Goal: Information Seeking & Learning: Learn about a topic

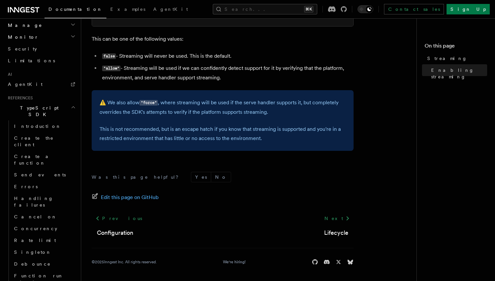
scroll to position [479, 0]
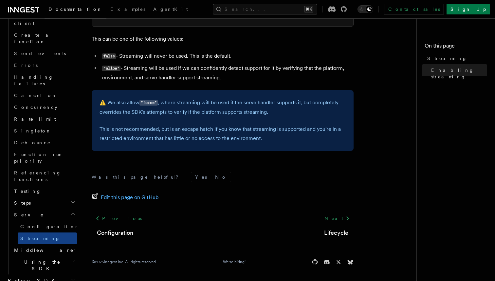
click at [287, 11] on button "Search... ⌘K" at bounding box center [265, 9] width 104 height 10
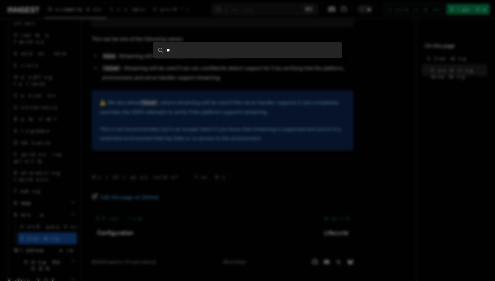
type input "*"
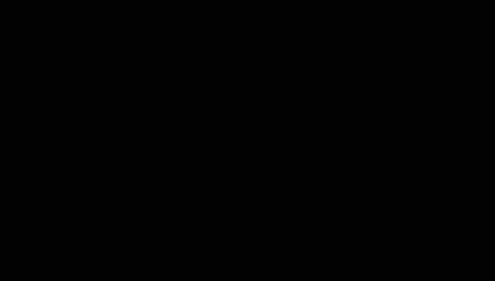
scroll to position [0, 0]
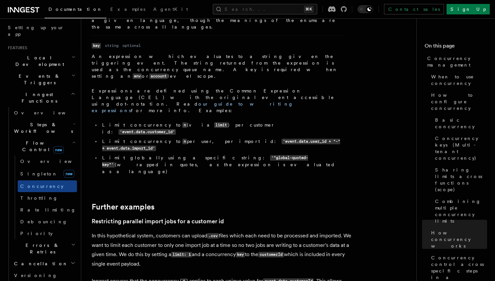
scroll to position [2480, 0]
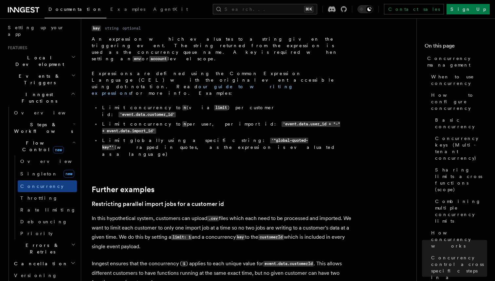
click at [73, 260] on icon "button" at bounding box center [72, 262] width 5 height 5
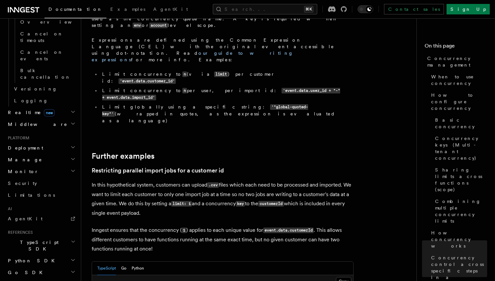
scroll to position [2649, 0]
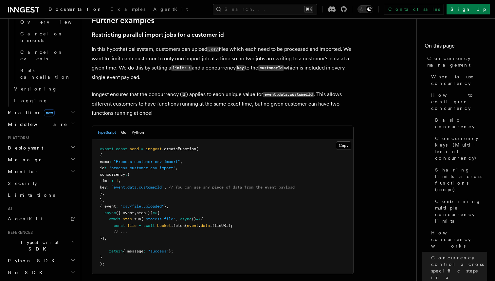
click at [77, 174] on header "Search... Documentation Examples AgentKit Home Quick start Next.js Node.js Pyth…" at bounding box center [40, 149] width 81 height 262
click at [73, 257] on icon "button" at bounding box center [72, 259] width 5 height 5
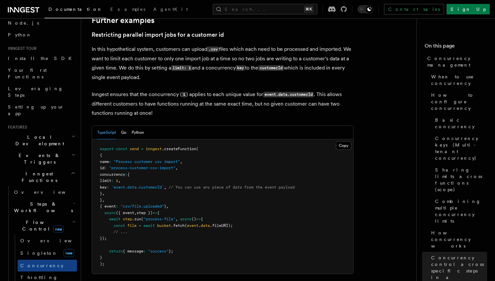
scroll to position [41, 0]
click at [72, 155] on icon "button" at bounding box center [73, 155] width 3 height 1
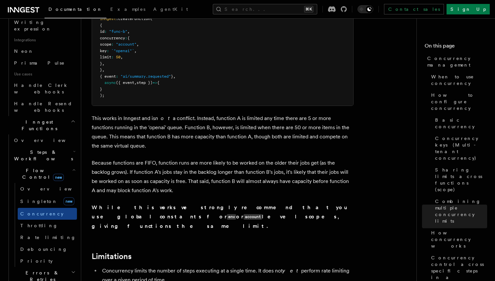
scroll to position [536, 0]
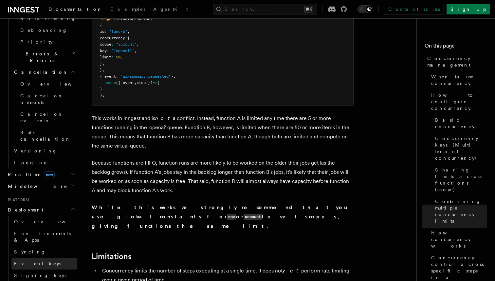
scroll to position [640, 0]
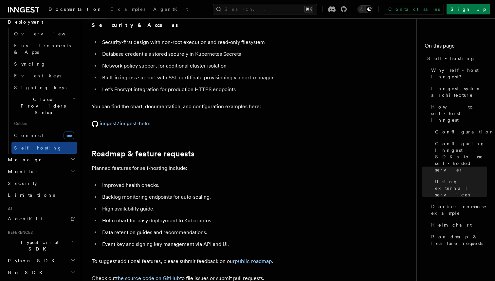
scroll to position [2532, 0]
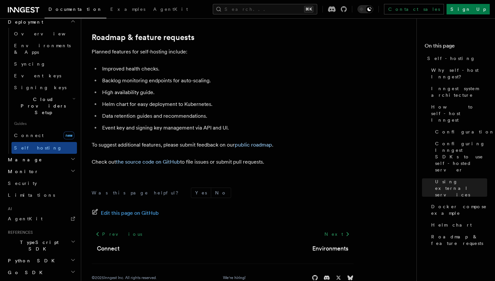
click at [74, 269] on icon "button" at bounding box center [72, 271] width 5 height 5
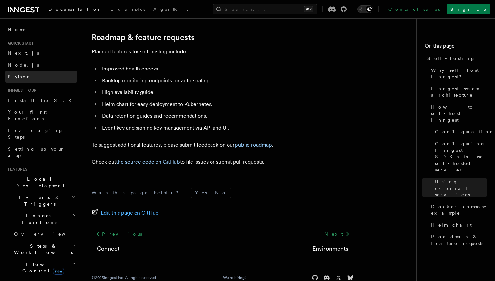
click at [29, 82] on link "Python" at bounding box center [41, 77] width 72 height 12
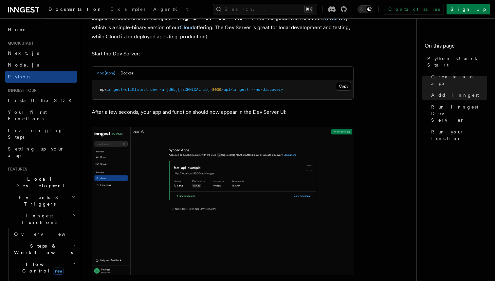
scroll to position [861, 0]
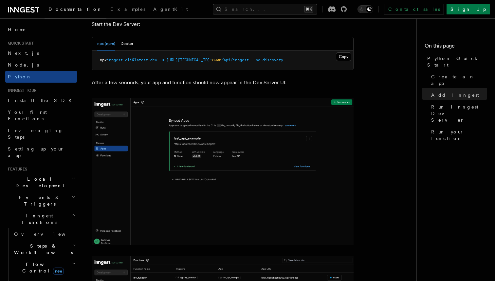
click at [291, 11] on button "Search... ⌘K" at bounding box center [265, 9] width 104 height 10
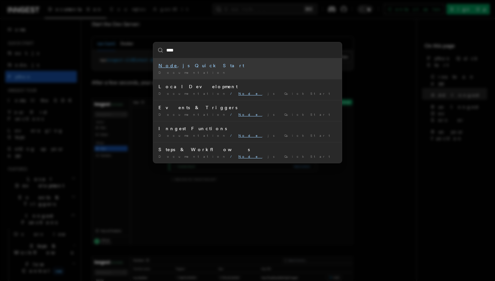
type input "****"
click at [232, 209] on div "**** Node .js Quick Start Documentation / Local Development Documentation / Nod…" at bounding box center [247, 140] width 495 height 281
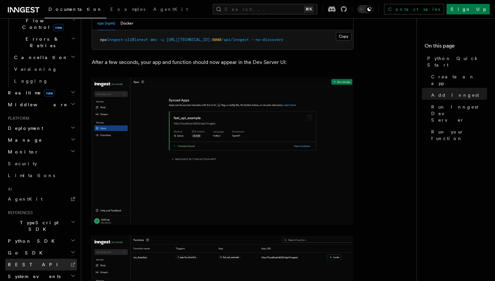
scroll to position [883, 0]
click at [74, 251] on icon "button" at bounding box center [72, 252] width 3 height 2
click at [70, 216] on h2 "TypeScript SDK" at bounding box center [41, 225] width 72 height 18
click at [71, 219] on icon "button" at bounding box center [73, 221] width 5 height 5
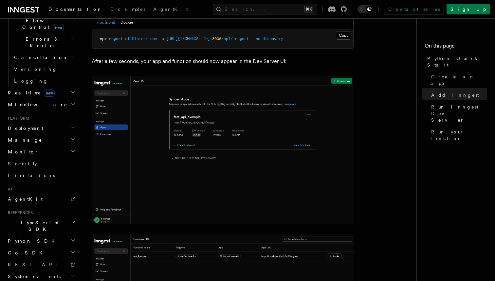
scroll to position [889, 0]
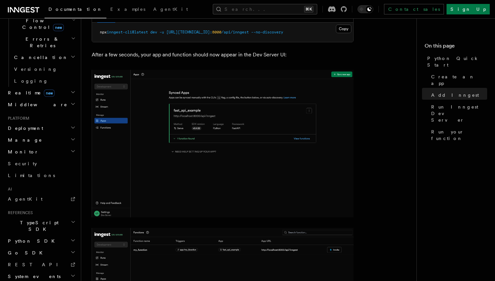
click at [73, 273] on icon "button" at bounding box center [72, 275] width 5 height 5
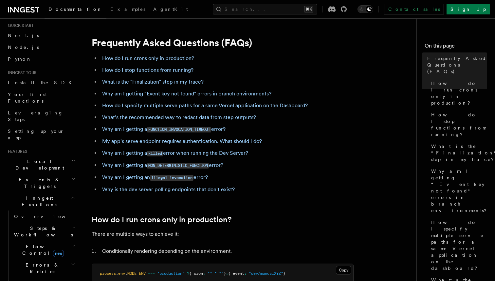
scroll to position [13, 0]
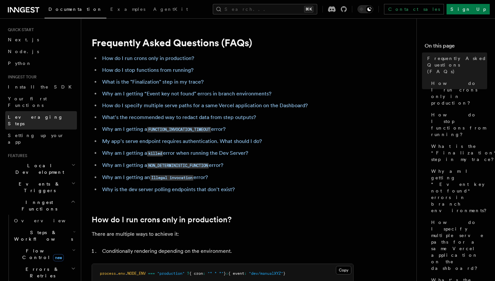
click at [53, 111] on link "Leveraging Steps" at bounding box center [41, 120] width 72 height 18
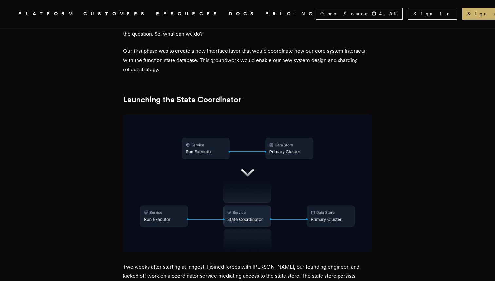
scroll to position [1054, 0]
